Goal: Navigation & Orientation: Find specific page/section

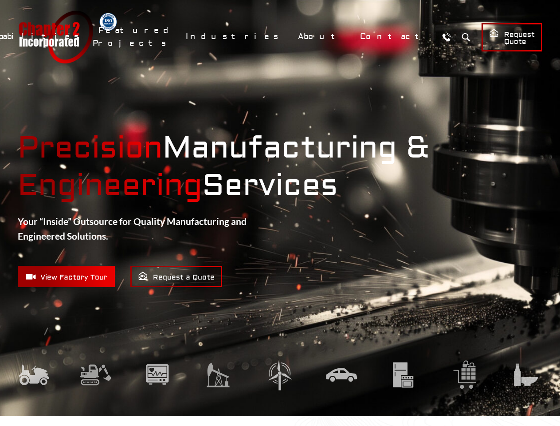
click at [88, 36] on link "Capabilities" at bounding box center [36, 36] width 106 height 19
click at [200, 71] on link "Fabrication & Assembly" at bounding box center [136, 70] width 307 height 17
click at [176, 37] on link "Featured Projects" at bounding box center [134, 37] width 83 height 32
click at [350, 36] on link "About" at bounding box center [321, 36] width 58 height 19
click at [458, 37] on button "Search" at bounding box center [466, 37] width 16 height 16
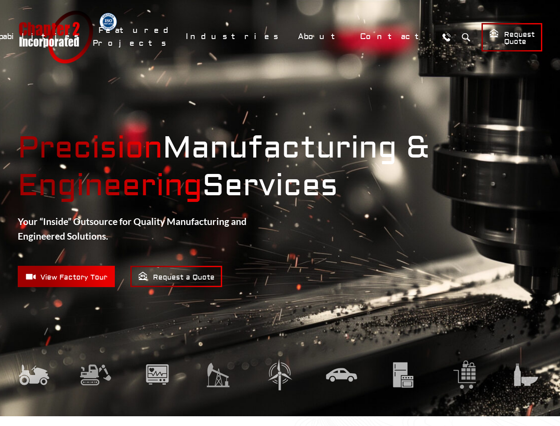
click at [88, 36] on link "Capabilities" at bounding box center [36, 36] width 106 height 19
click at [200, 71] on li "Fabrication & Assembly Assembly Services Welding & Fabrication Services" at bounding box center [136, 70] width 307 height 17
click at [176, 37] on link "Featured Projects" at bounding box center [134, 37] width 83 height 32
click at [350, 36] on link "About" at bounding box center [321, 36] width 58 height 19
click at [458, 37] on button "Search" at bounding box center [466, 37] width 16 height 16
